Goal: Task Accomplishment & Management: Use online tool/utility

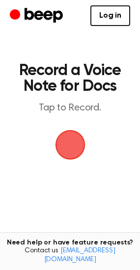
click at [69, 141] on span "button" at bounding box center [70, 145] width 36 height 36
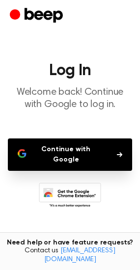
click at [69, 150] on button "Continue with Google" at bounding box center [70, 154] width 124 height 32
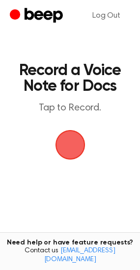
click at [67, 147] on span "button" at bounding box center [70, 145] width 30 height 30
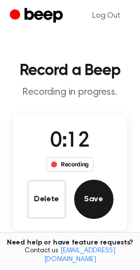
click at [101, 190] on button "Save" at bounding box center [93, 199] width 39 height 39
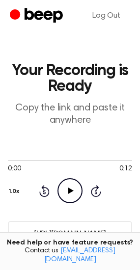
click at [65, 191] on icon "Play Audio" at bounding box center [69, 190] width 25 height 25
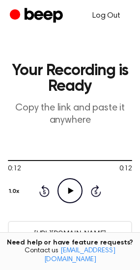
click at [112, 16] on link "Log Out" at bounding box center [106, 16] width 48 height 24
